Goal: Information Seeking & Learning: Learn about a topic

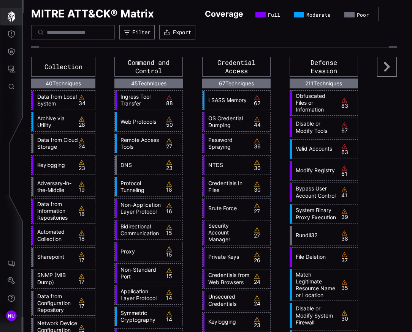
click at [6, 15] on icon "button" at bounding box center [11, 16] width 11 height 11
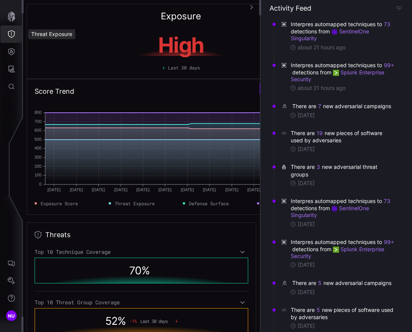
click at [3, 35] on button "Threat Exposure" at bounding box center [11, 33] width 22 height 17
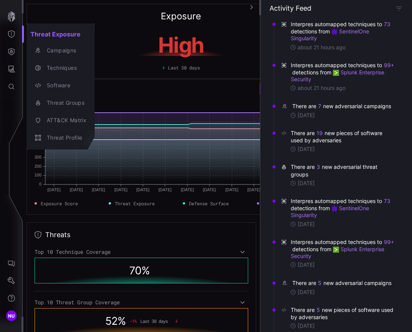
click at [8, 55] on div at bounding box center [206, 166] width 412 height 332
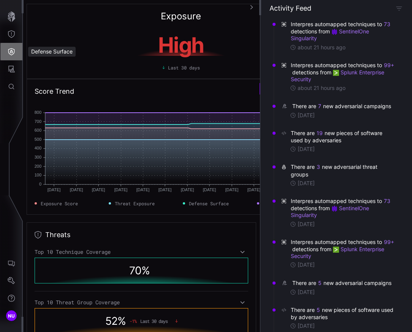
click at [9, 55] on button "Defense Surface" at bounding box center [11, 51] width 22 height 17
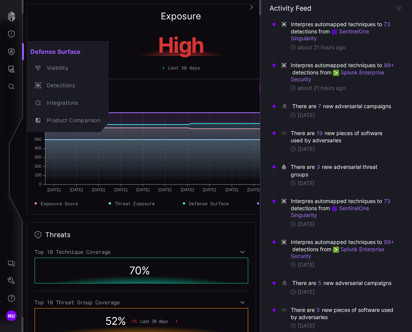
click at [13, 71] on div at bounding box center [206, 166] width 412 height 332
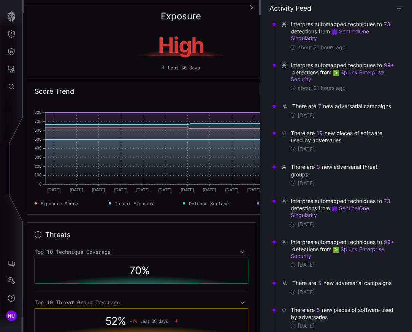
click at [13, 71] on div "Defense Surface Visibility Detections Integrations Product Comparison" at bounding box center [207, 166] width 409 height 332
click at [13, 71] on icon "Attack Surface" at bounding box center [12, 69] width 8 height 8
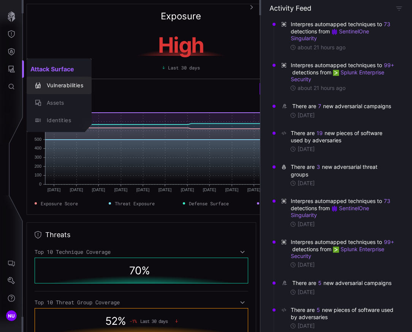
click at [42, 89] on div "Vulnerabilities" at bounding box center [59, 85] width 59 height 11
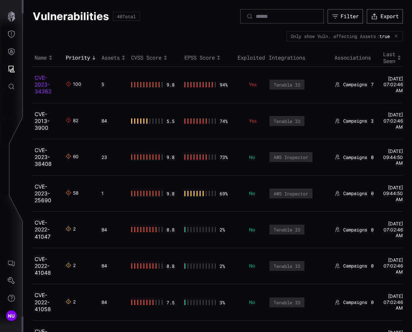
click at [36, 83] on link "CVE-2023-34362" at bounding box center [43, 84] width 17 height 20
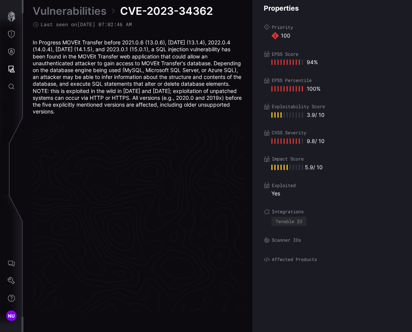
scroll to position [1617, 466]
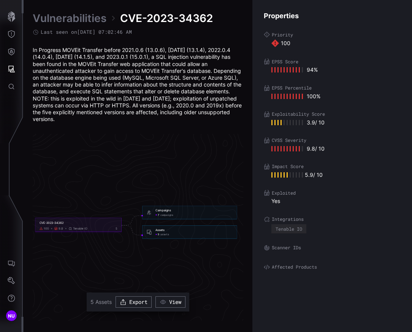
click at [158, 234] on span "5" at bounding box center [159, 234] width 2 height 3
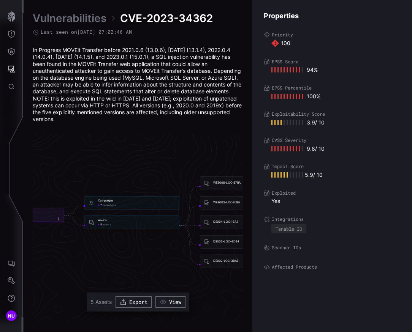
scroll to position [1617, 527]
